Goal: Task Accomplishment & Management: Complete application form

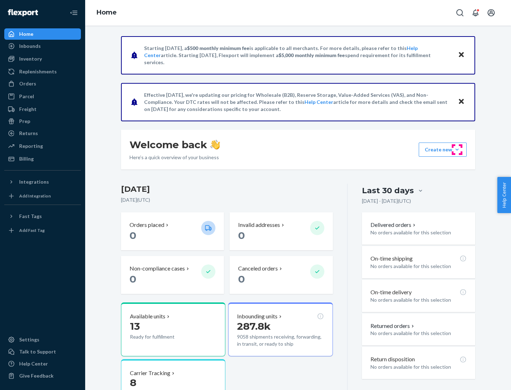
click at [457, 150] on button "Create new Create new inbound Create new order Create new product" at bounding box center [443, 150] width 48 height 14
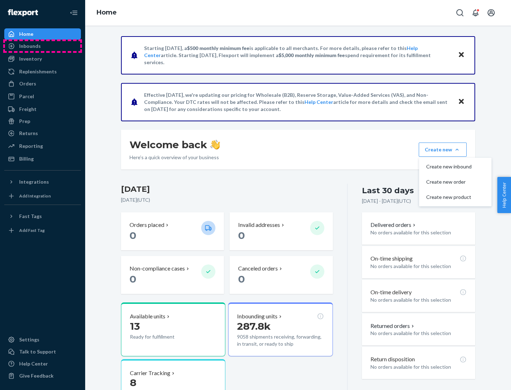
click at [43, 46] on div "Inbounds" at bounding box center [42, 46] width 75 height 10
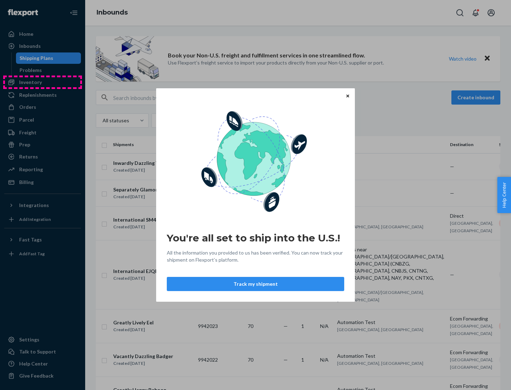
click at [43, 82] on div "You're all set to ship into the U.S.! All the information you provided to us ha…" at bounding box center [255, 195] width 511 height 390
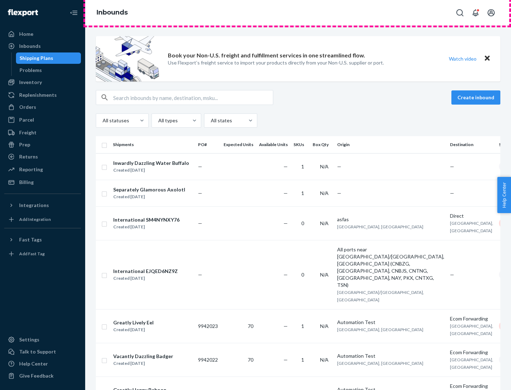
click at [298, 13] on div "Inbounds" at bounding box center [298, 13] width 426 height 26
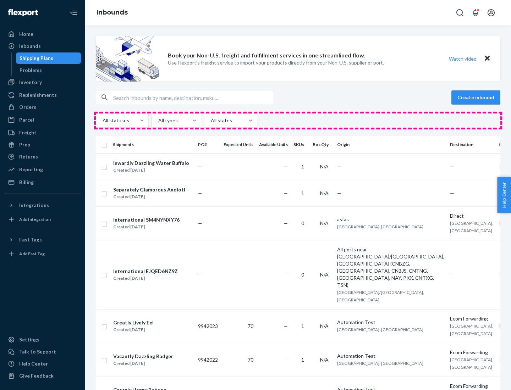
click at [298, 121] on div "All statuses All types All states" at bounding box center [298, 121] width 404 height 14
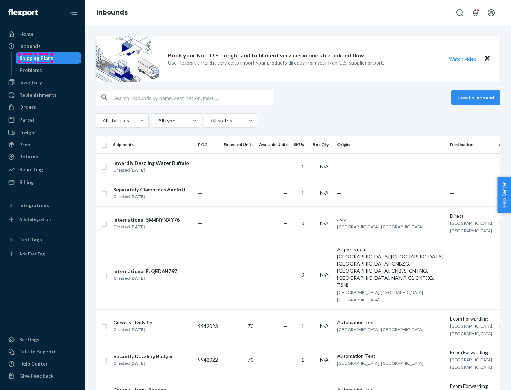
click at [35, 58] on div "Shipping Plans" at bounding box center [37, 58] width 34 height 7
click at [477, 98] on button "Create inbound" at bounding box center [475, 97] width 49 height 14
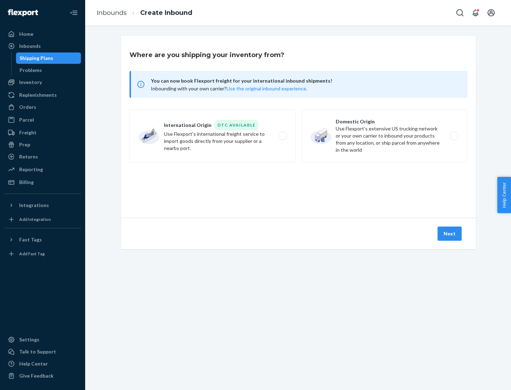
click at [213, 136] on label "International Origin DTC Available Use Flexport's international freight service…" at bounding box center [212, 135] width 166 height 53
click at [282, 136] on input "International Origin DTC Available Use Flexport's international freight service…" at bounding box center [284, 136] width 5 height 5
radio input "true"
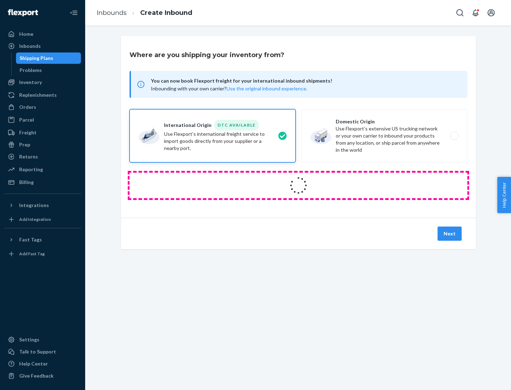
click at [298, 186] on icon at bounding box center [298, 186] width 20 height 20
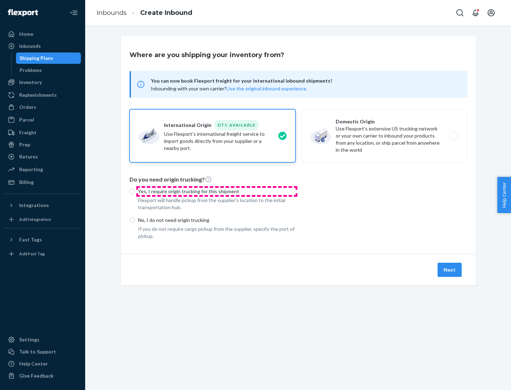
click at [217, 191] on p "Yes, I require origin trucking for this shipment" at bounding box center [217, 191] width 158 height 7
click at [135, 191] on input "Yes, I require origin trucking for this shipment" at bounding box center [132, 192] width 6 height 6
radio input "true"
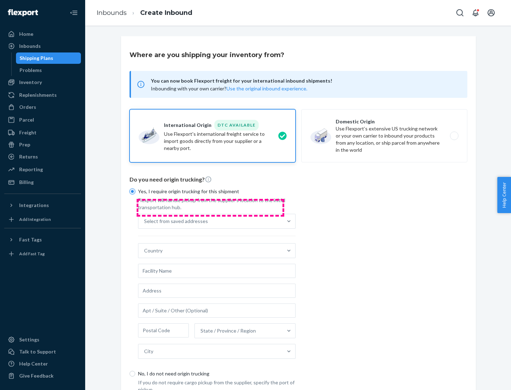
scroll to position [13, 0]
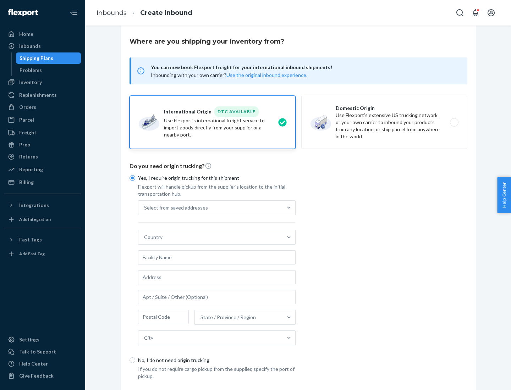
click at [210, 208] on div "Select from saved addresses" at bounding box center [210, 208] width 144 height 14
click at [145, 208] on input "Select from saved addresses" at bounding box center [144, 207] width 1 height 7
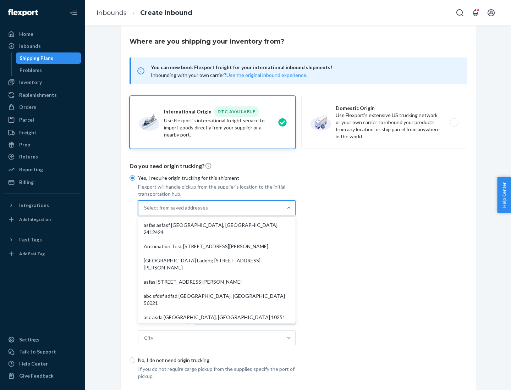
scroll to position [31, 0]
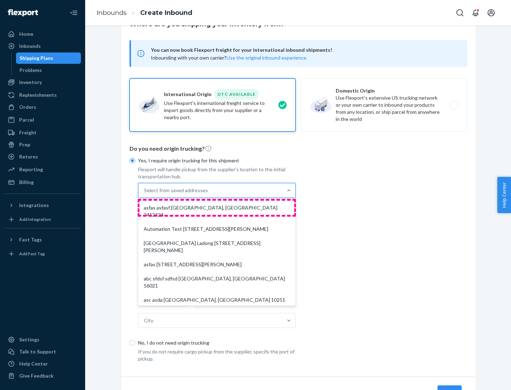
click at [217, 208] on div "asfas asfasf [GEOGRAPHIC_DATA], [GEOGRAPHIC_DATA] 2412424" at bounding box center [216, 211] width 155 height 21
click at [145, 194] on input "option asfas asfasf [GEOGRAPHIC_DATA], [GEOGRAPHIC_DATA] 2412424 focused, 1 of …" at bounding box center [144, 190] width 1 height 7
type input "asfas"
type input "asfasf"
type input "2412424"
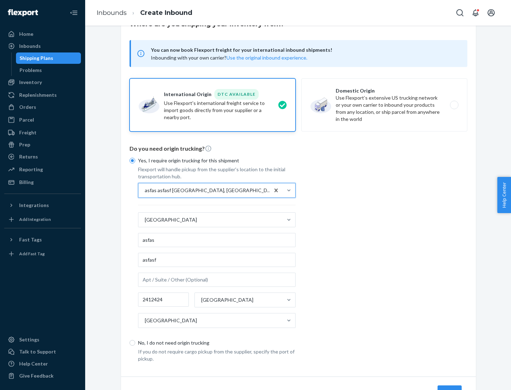
scroll to position [66, 0]
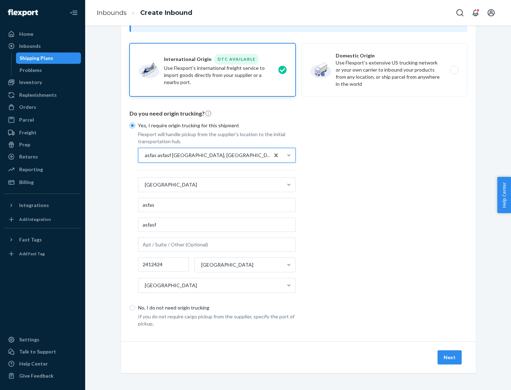
click at [450, 357] on button "Next" at bounding box center [449, 358] width 24 height 14
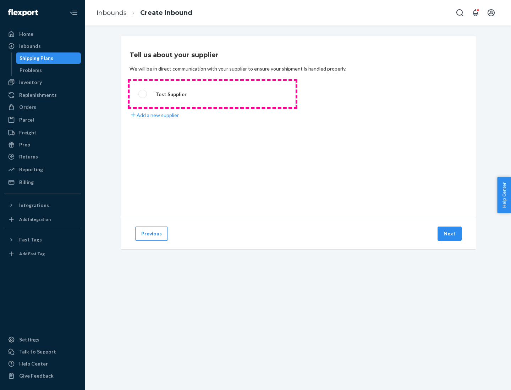
click at [213, 94] on label "Test Supplier" at bounding box center [212, 94] width 166 height 26
click at [143, 94] on input "Test Supplier" at bounding box center [140, 94] width 5 height 5
radio input "true"
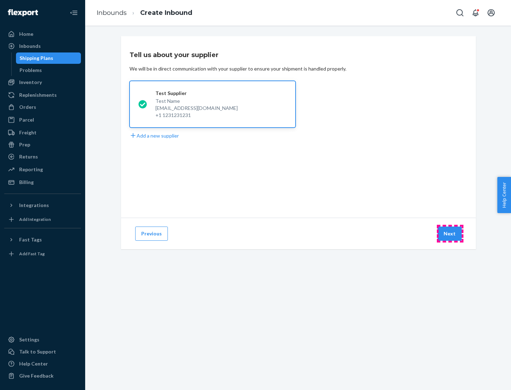
click at [450, 234] on button "Next" at bounding box center [449, 234] width 24 height 14
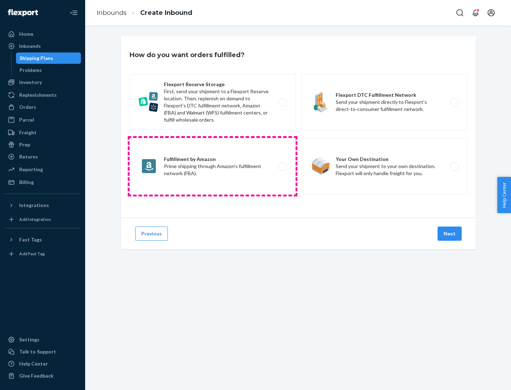
click at [213, 166] on label "Fulfillment by Amazon Prime shipping through Amazon’s fulfillment network (FBA)." at bounding box center [212, 166] width 166 height 57
click at [282, 166] on input "Fulfillment by Amazon Prime shipping through Amazon’s fulfillment network (FBA)." at bounding box center [284, 166] width 5 height 5
radio input "true"
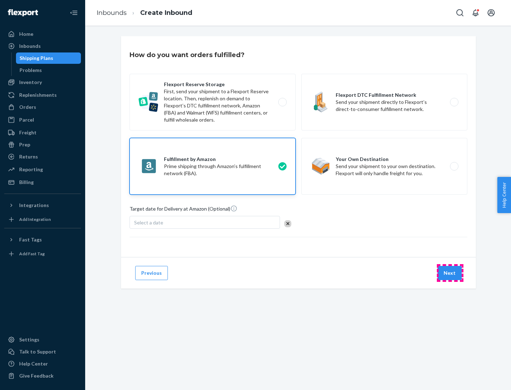
click at [450, 273] on button "Next" at bounding box center [449, 273] width 24 height 14
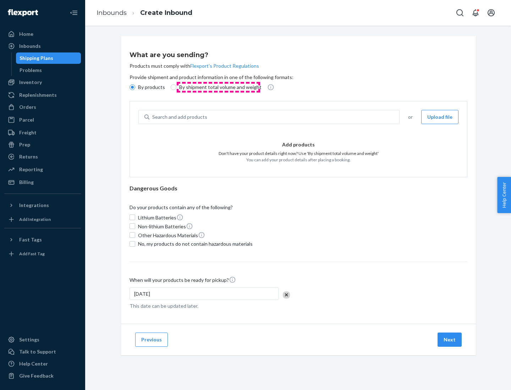
click at [218, 87] on p "By shipment total volume and weight" at bounding box center [220, 87] width 82 height 7
click at [176, 87] on input "By shipment total volume and weight" at bounding box center [174, 87] width 6 height 6
radio input "true"
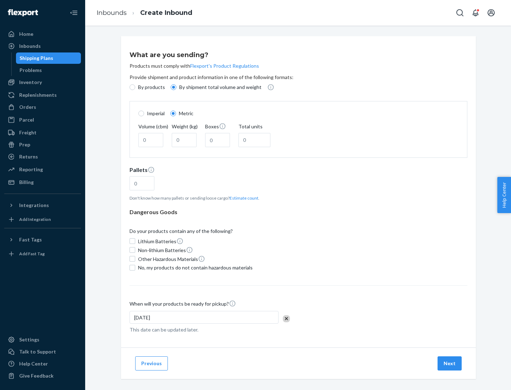
click at [151, 87] on p "By products" at bounding box center [151, 87] width 27 height 7
click at [135, 87] on input "By products" at bounding box center [132, 87] width 6 height 6
radio input "true"
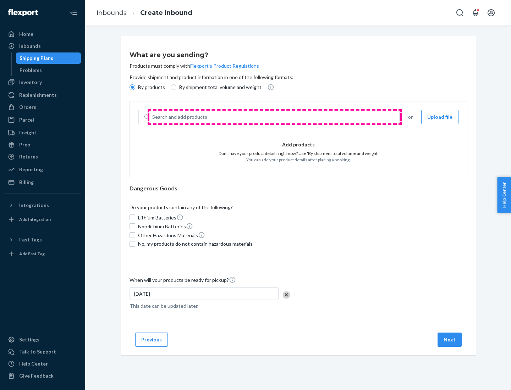
click at [275, 117] on div "Search and add products" at bounding box center [274, 117] width 250 height 13
click at [153, 117] on input "Search and add products" at bounding box center [152, 117] width 1 height 7
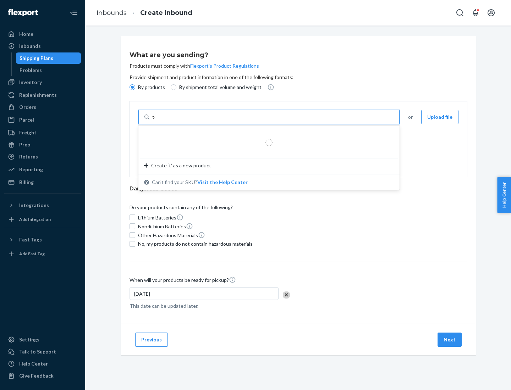
type input "test"
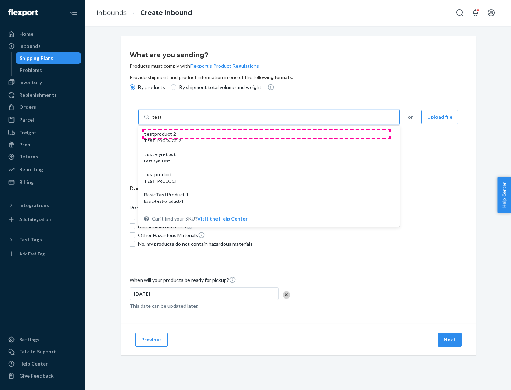
click at [266, 134] on div "test product 2" at bounding box center [266, 134] width 244 height 7
click at [161, 121] on input "test" at bounding box center [156, 117] width 9 height 7
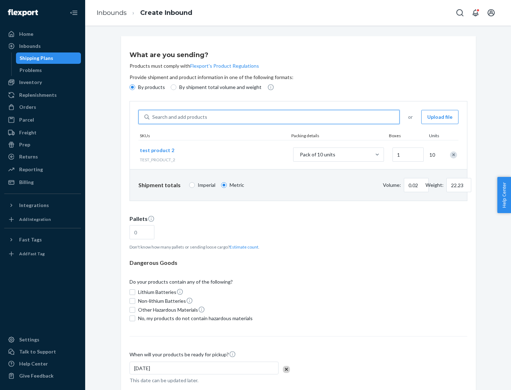
type input "0.02"
type input "22.23"
type input "1"
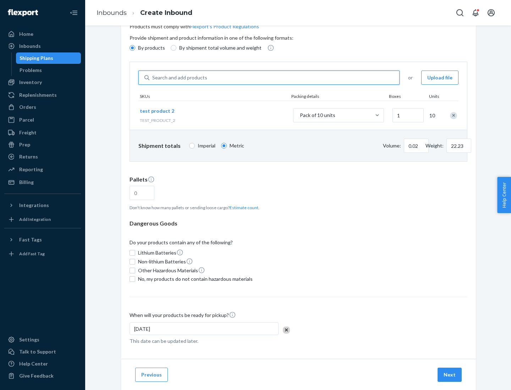
click at [242, 208] on button "Estimate count" at bounding box center [244, 208] width 29 height 6
type input "1"
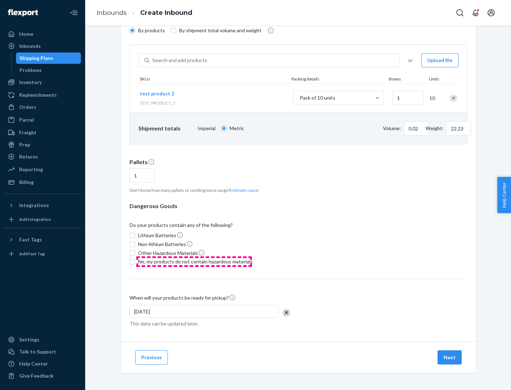
click at [194, 262] on span "No, my products do not contain hazardous materials" at bounding box center [195, 261] width 115 height 7
click at [135, 262] on input "No, my products do not contain hazardous materials" at bounding box center [132, 262] width 6 height 6
checkbox input "true"
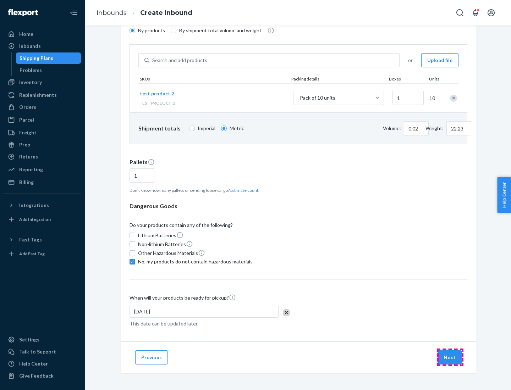
click at [450, 358] on button "Next" at bounding box center [449, 358] width 24 height 14
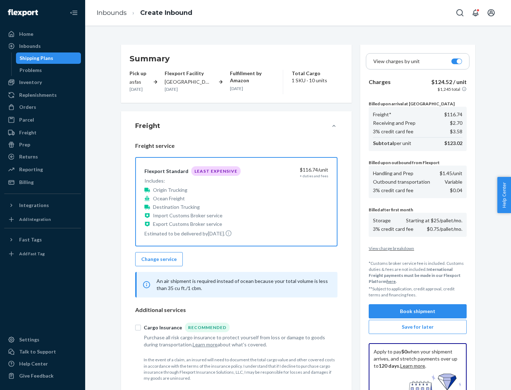
scroll to position [104, 0]
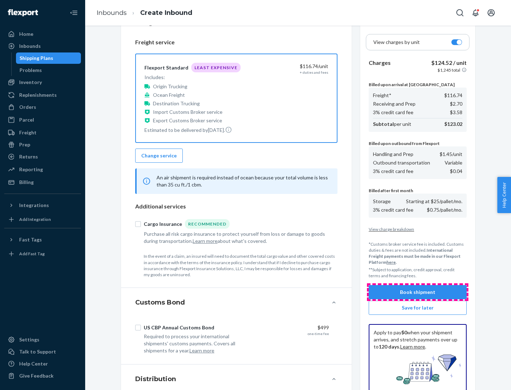
click at [418, 292] on button "Book shipment" at bounding box center [418, 292] width 98 height 14
